Goal: Transaction & Acquisition: Purchase product/service

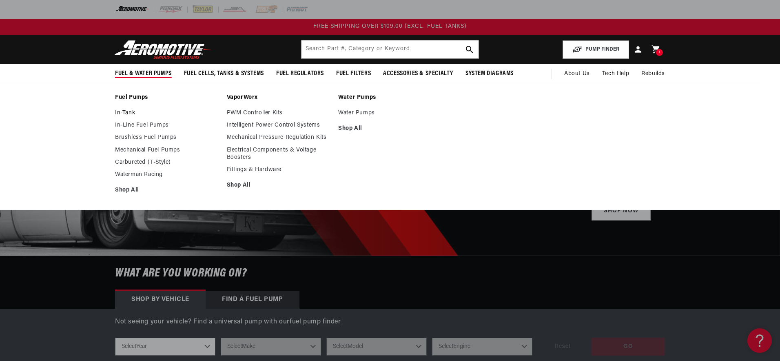
click at [129, 114] on link "In-Tank" at bounding box center [167, 112] width 104 height 7
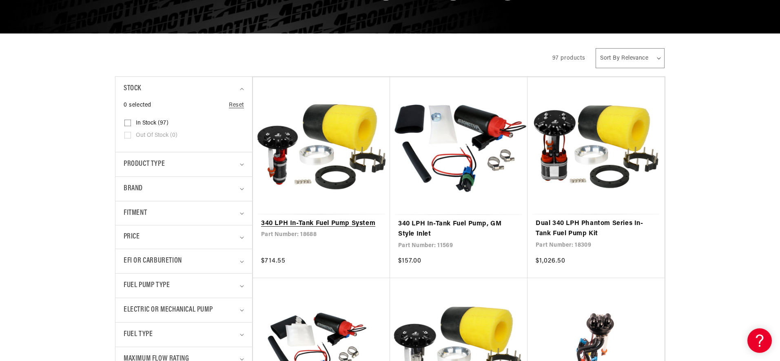
scroll to position [134, 0]
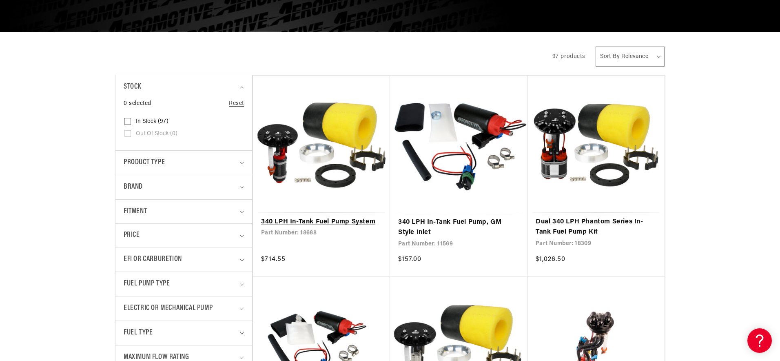
click at [331, 226] on link "340 LPH In-Tank Fuel Pump System" at bounding box center [321, 222] width 121 height 11
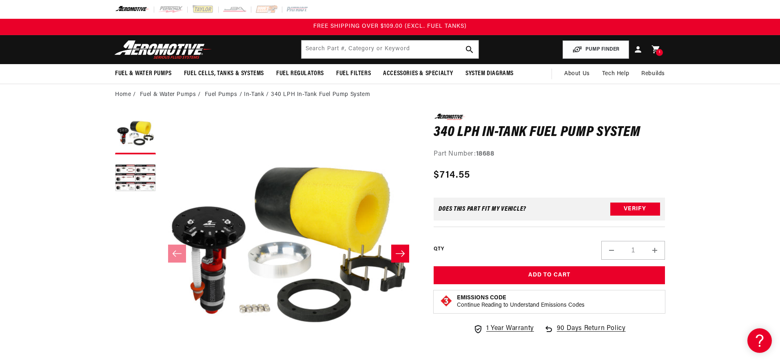
scroll to position [0, 0]
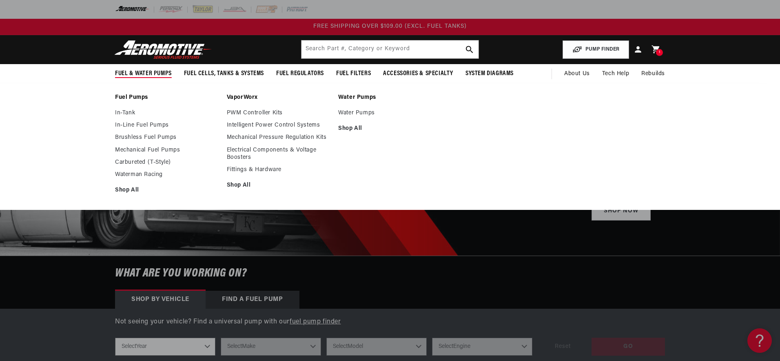
click at [129, 87] on div "Fuel Pumps In-Tank In-Line Fuel Pumps Brushless Fuel Pumps Shop All Shop All Sh…" at bounding box center [390, 146] width 780 height 127
click at [130, 96] on link "Fuel Pumps" at bounding box center [167, 97] width 104 height 7
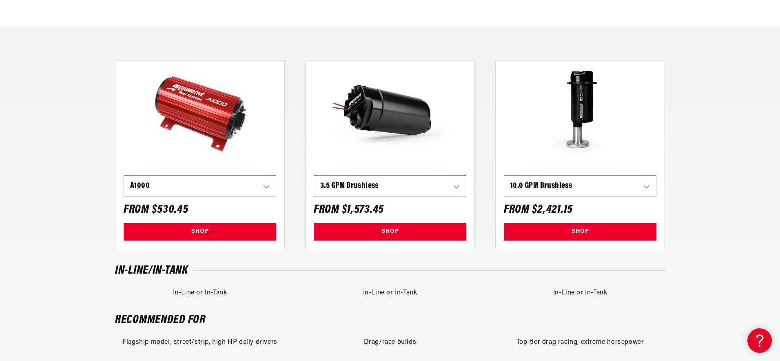
scroll to position [384, 0]
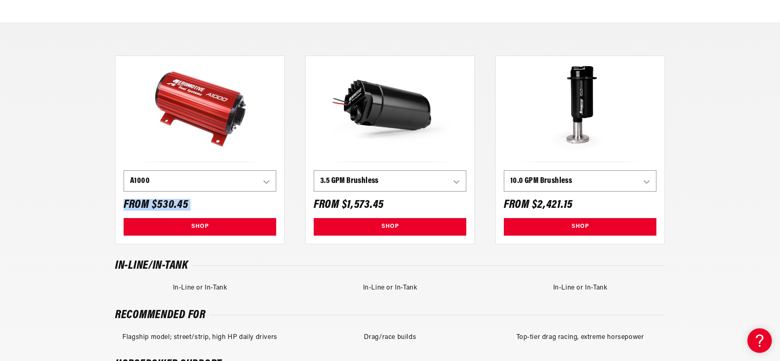
drag, startPoint x: 126, startPoint y: 206, endPoint x: 202, endPoint y: 205, distance: 76.3
click at [202, 205] on div "200 LPH 340 LPH 525 LPH A750 A1000 Eliminator 3.5 GPM Brushless 5.0 GPM Brushle…" at bounding box center [200, 203] width 170 height 82
click at [217, 182] on select "200 LPH 340 LPH 525 LPH A750 A1000 Eliminator 3.5 GPM Brushless 5.0 GPM Brushle…" at bounding box center [200, 181] width 152 height 20
click at [160, 181] on select "200 LPH 340 LPH 525 LPH A750 A1000 Eliminator 3.5 GPM Brushless 5.0 GPM Brushle…" at bounding box center [200, 181] width 152 height 20
click at [152, 208] on h6 "From $530.45" at bounding box center [156, 205] width 65 height 10
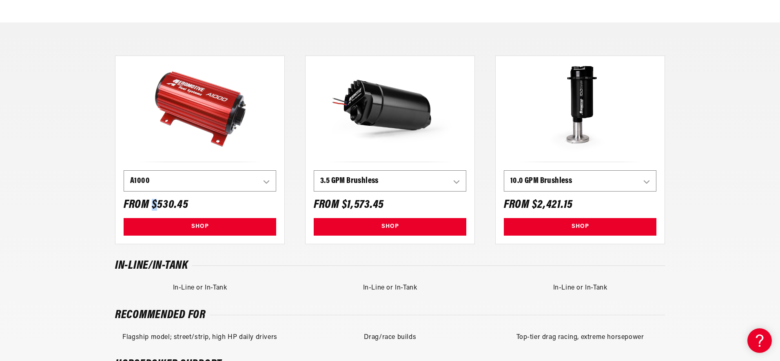
click at [152, 208] on h6 "From $530.45" at bounding box center [156, 205] width 65 height 10
click at [182, 177] on select "200 LPH 340 LPH 525 LPH A750 A1000 Eliminator 3.5 GPM Brushless 5.0 GPM Brushle…" at bounding box center [200, 181] width 152 height 20
select select "156782428460"
click at [124, 171] on select "200 LPH 340 LPH 525 LPH A750 A1000 Eliminator 3.5 GPM Brushless 5.0 GPM Brushle…" at bounding box center [200, 181] width 152 height 20
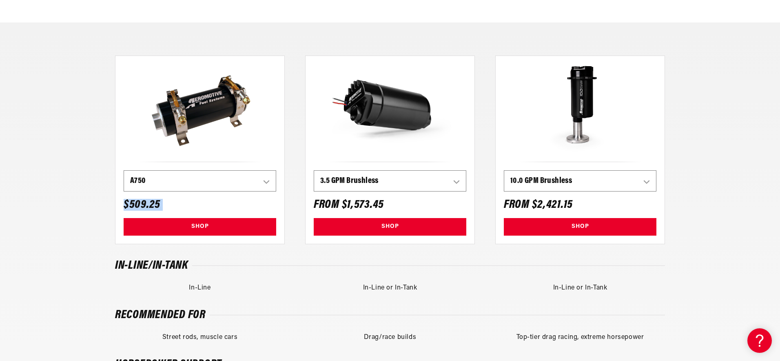
drag, startPoint x: 123, startPoint y: 204, endPoint x: 168, endPoint y: 206, distance: 44.9
click at [169, 206] on div "200 LPH 340 LPH 525 LPH A750 A1000 Eliminator 3.5 GPM Brushless 5.0 GPM Brushle…" at bounding box center [200, 203] width 170 height 82
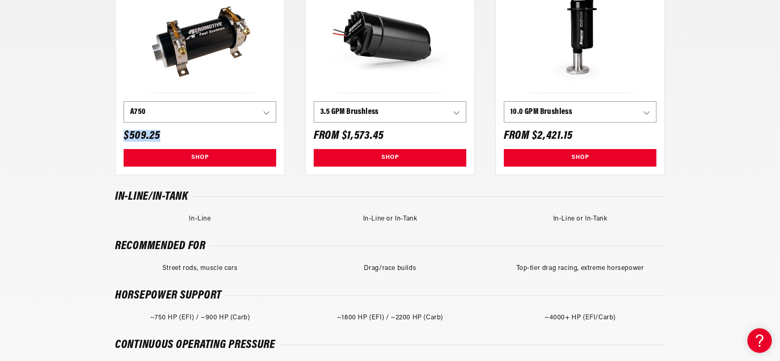
scroll to position [460, 0]
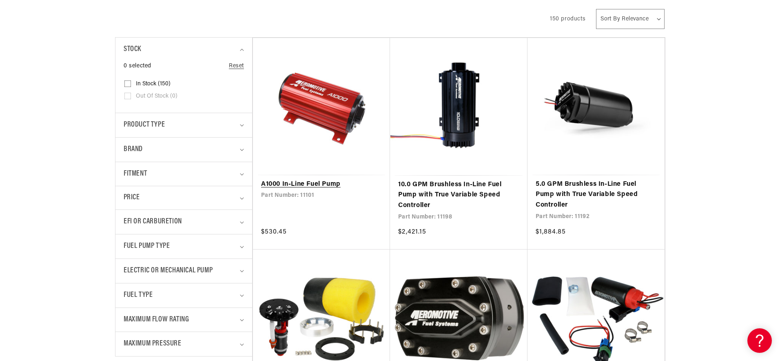
scroll to position [179, 0]
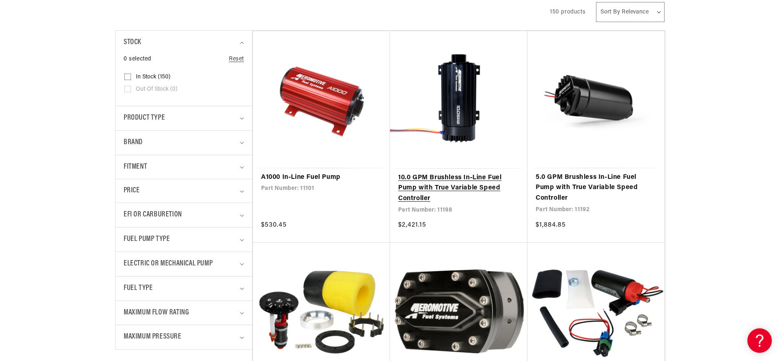
click at [411, 183] on link "10.0 GPM Brushless In-Line Fuel Pump with True Variable Speed Controller" at bounding box center [458, 188] width 121 height 31
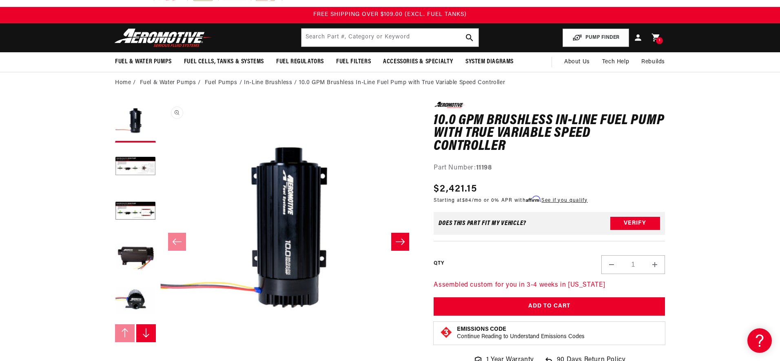
scroll to position [12, 0]
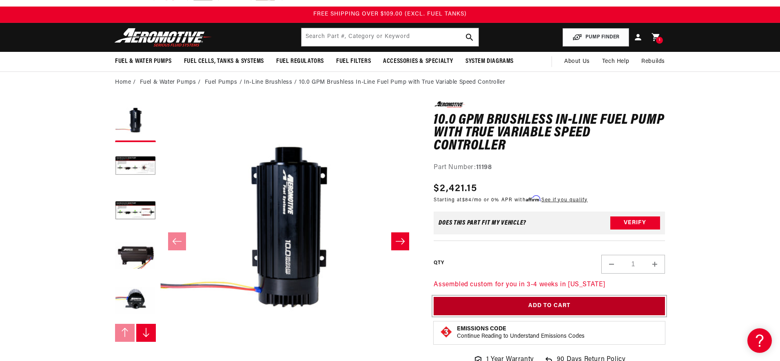
click at [577, 304] on button "Add to Cart" at bounding box center [549, 306] width 231 height 18
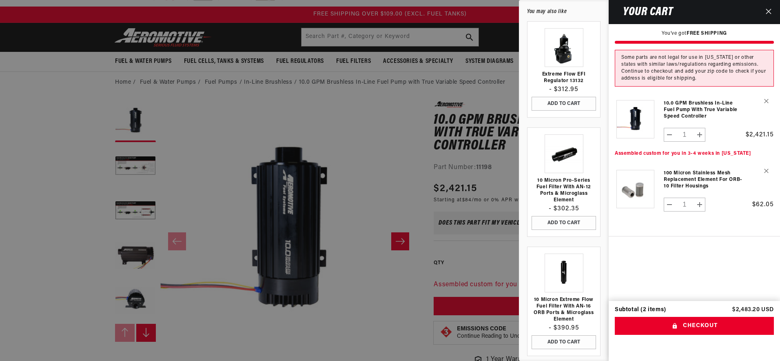
click at [421, 203] on div at bounding box center [390, 180] width 780 height 361
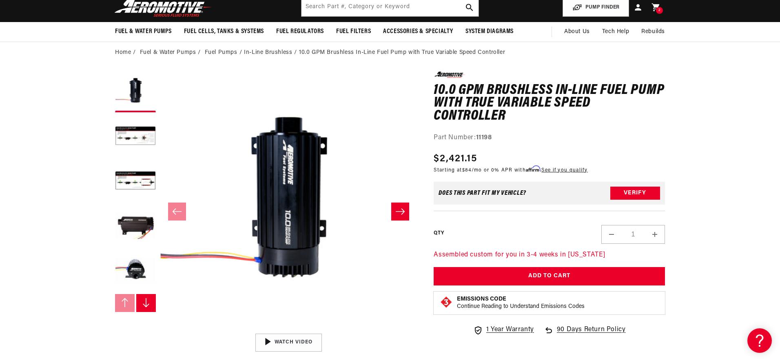
scroll to position [44, 0]
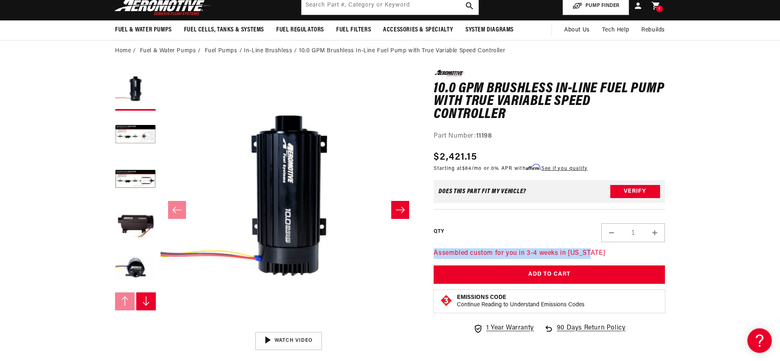
drag, startPoint x: 435, startPoint y: 253, endPoint x: 592, endPoint y: 255, distance: 157.1
click at [592, 255] on p "Assembled custom for you in 3-4 weeks in [US_STATE]" at bounding box center [549, 253] width 231 height 11
click at [468, 253] on p "Assembled custom for you in 3-4 weeks in [US_STATE]" at bounding box center [549, 253] width 231 height 11
click at [440, 254] on p "Assembled custom for you in 3-4 weeks in [US_STATE]" at bounding box center [549, 253] width 231 height 11
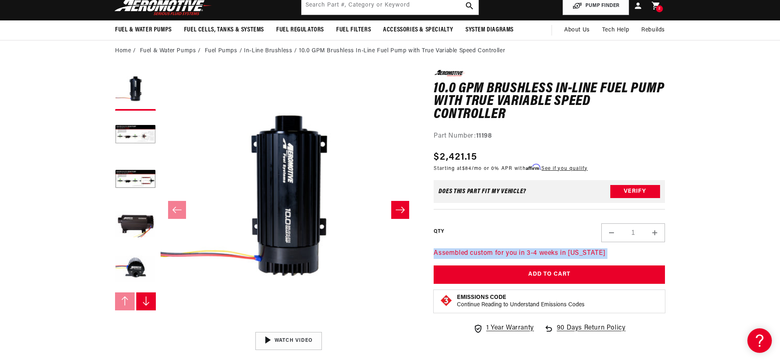
click at [440, 254] on p "Assembled custom for you in 3-4 weeks in [US_STATE]" at bounding box center [549, 253] width 231 height 11
click at [501, 249] on p "Assembled custom for you in 3-4 weeks in [US_STATE]" at bounding box center [549, 253] width 231 height 11
click at [500, 253] on p "Assembled custom for you in 3-4 weeks in [US_STATE]" at bounding box center [549, 253] width 231 height 11
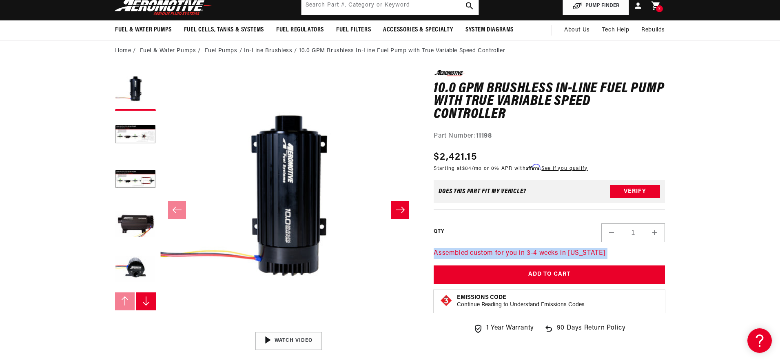
click at [658, 7] on div "2 2 items" at bounding box center [659, 8] width 7 height 7
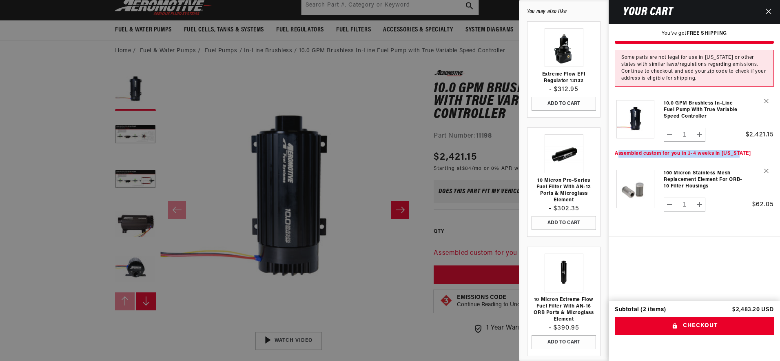
drag, startPoint x: 617, startPoint y: 154, endPoint x: 739, endPoint y: 153, distance: 122.0
click at [739, 153] on p "Assembled custom for you in 3-4 weeks in [US_STATE]" at bounding box center [694, 154] width 159 height 8
drag, startPoint x: 771, startPoint y: 12, endPoint x: 760, endPoint y: 20, distance: 13.1
click at [771, 12] on icon "Close" at bounding box center [769, 12] width 6 height 6
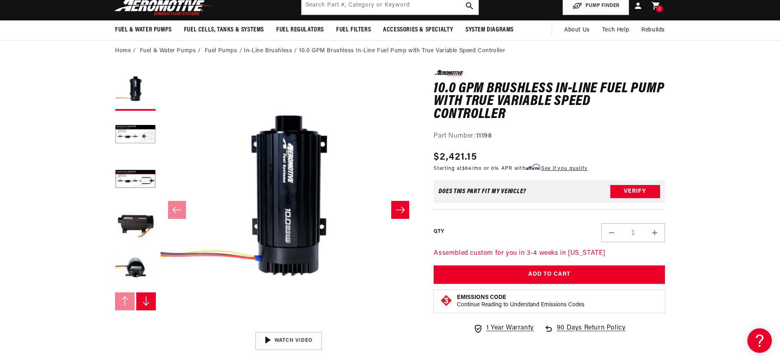
scroll to position [40, 0]
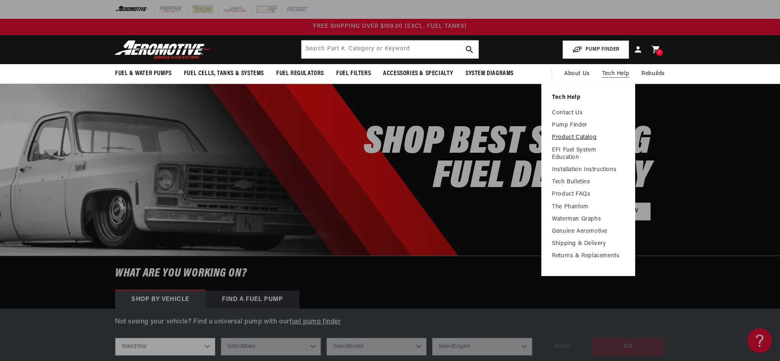
click at [585, 137] on link "Product Catalog" at bounding box center [588, 137] width 73 height 7
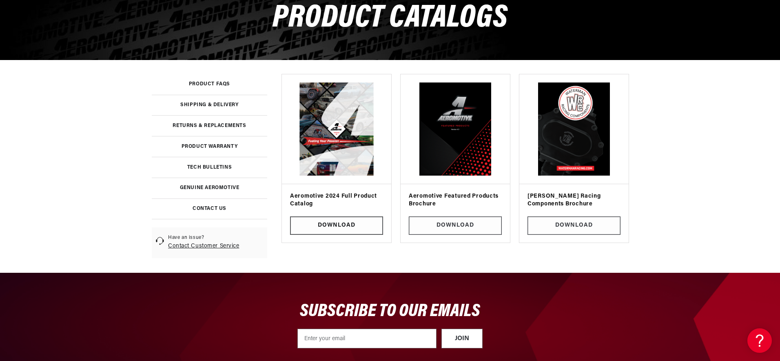
scroll to position [107, 0]
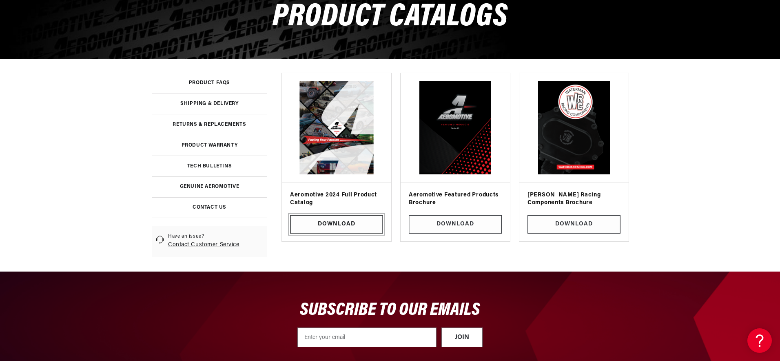
click at [364, 223] on link "Download" at bounding box center [336, 224] width 93 height 18
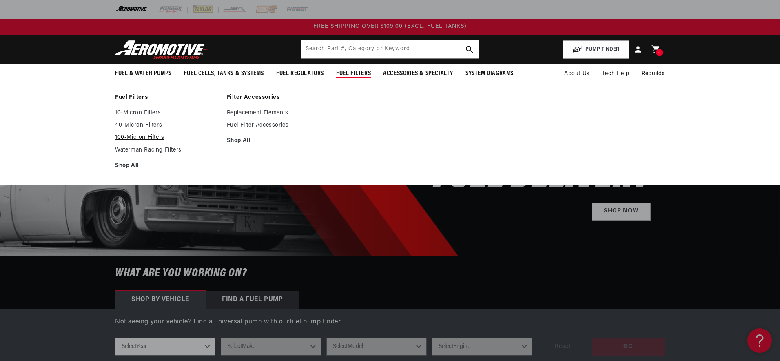
click at [146, 138] on link "100-Micron Filters" at bounding box center [167, 137] width 104 height 7
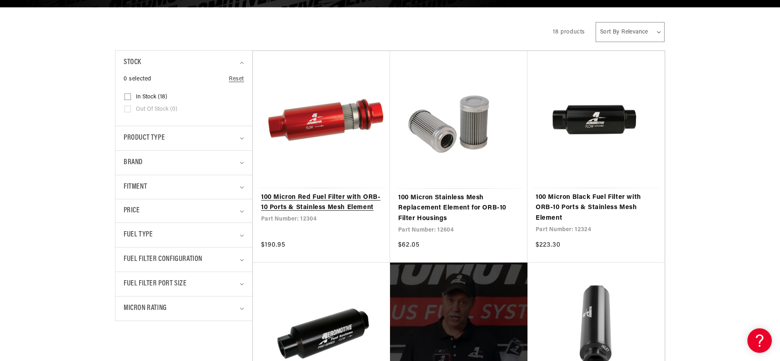
scroll to position [160, 0]
